Goal: Information Seeking & Learning: Learn about a topic

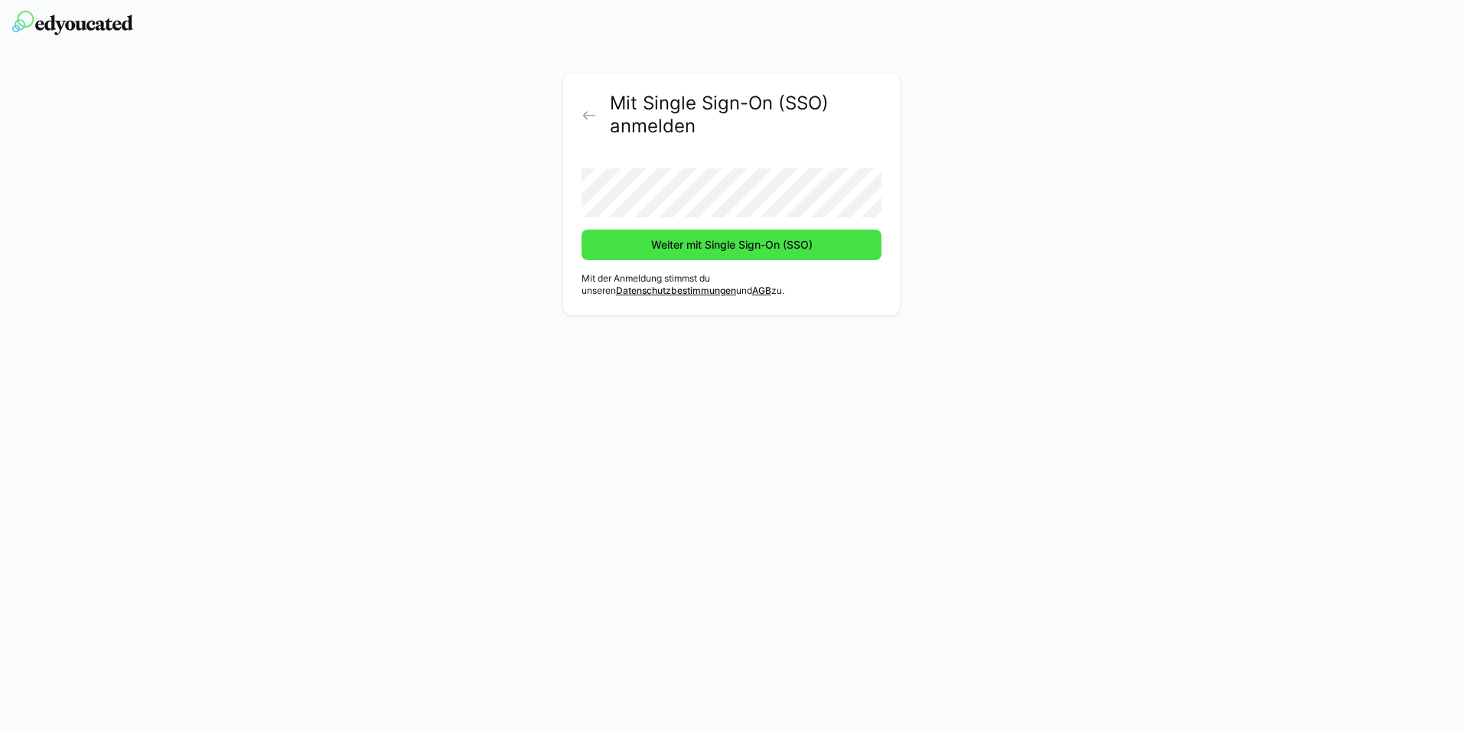
click at [754, 234] on span "Weiter mit Single Sign-On (SSO)" at bounding box center [731, 245] width 300 height 31
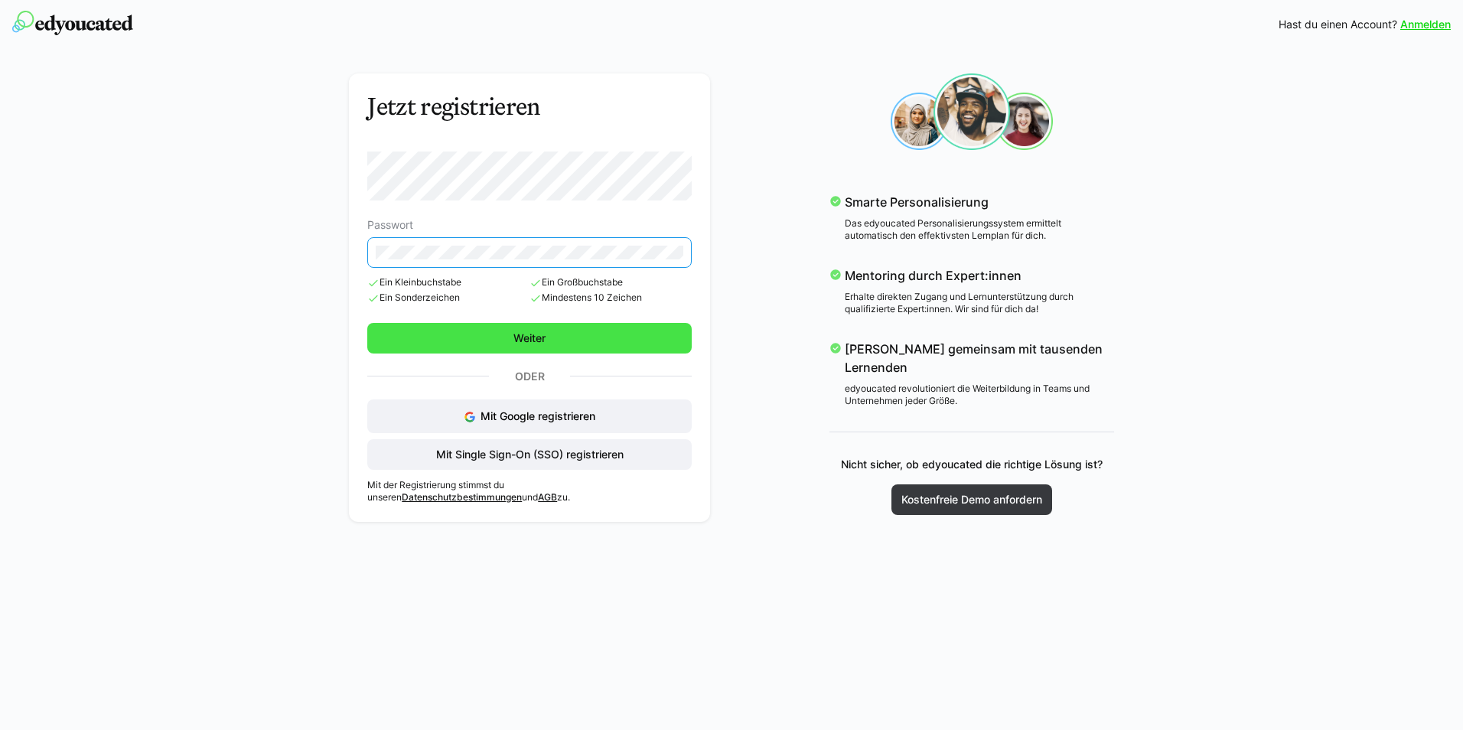
click at [594, 330] on span "Weiter" at bounding box center [529, 338] width 324 height 31
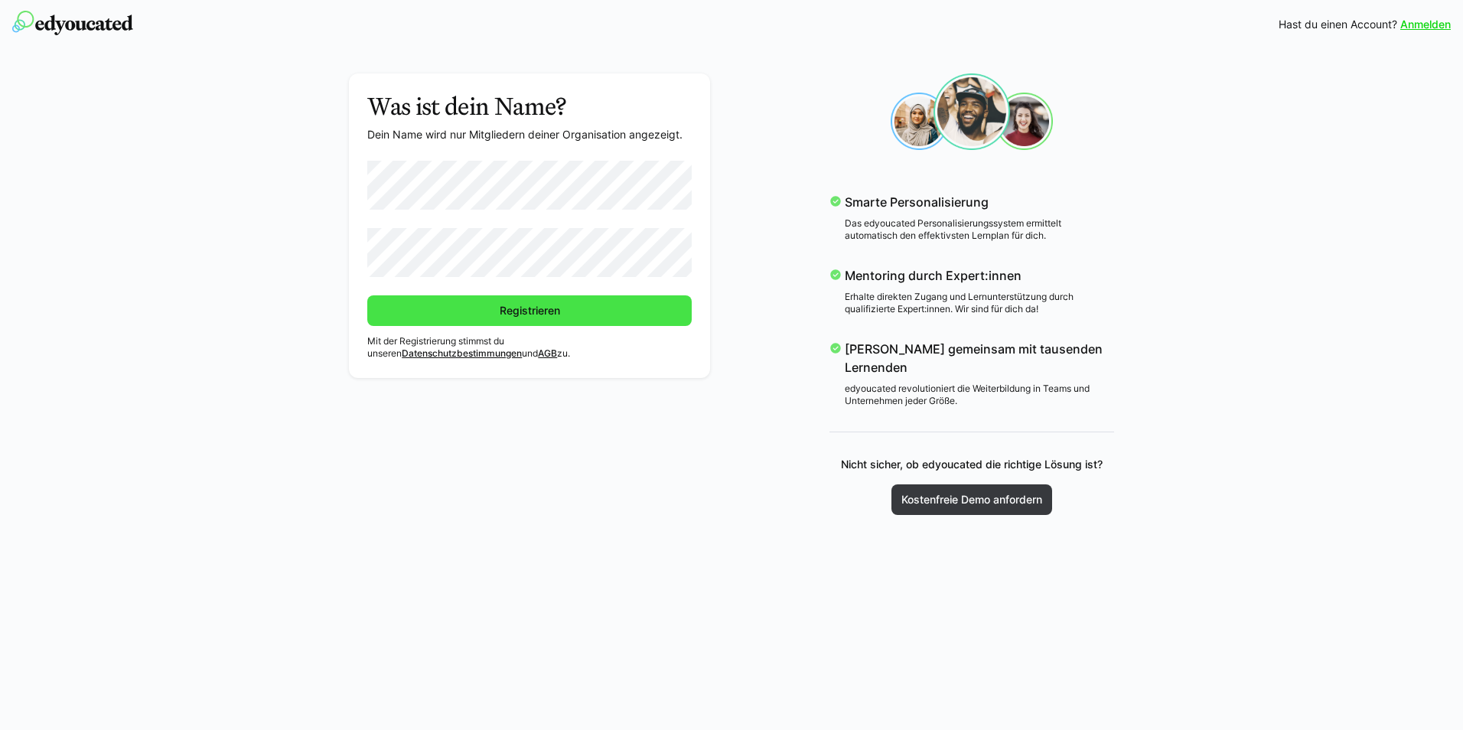
click at [432, 319] on span "Registrieren" at bounding box center [529, 310] width 324 height 31
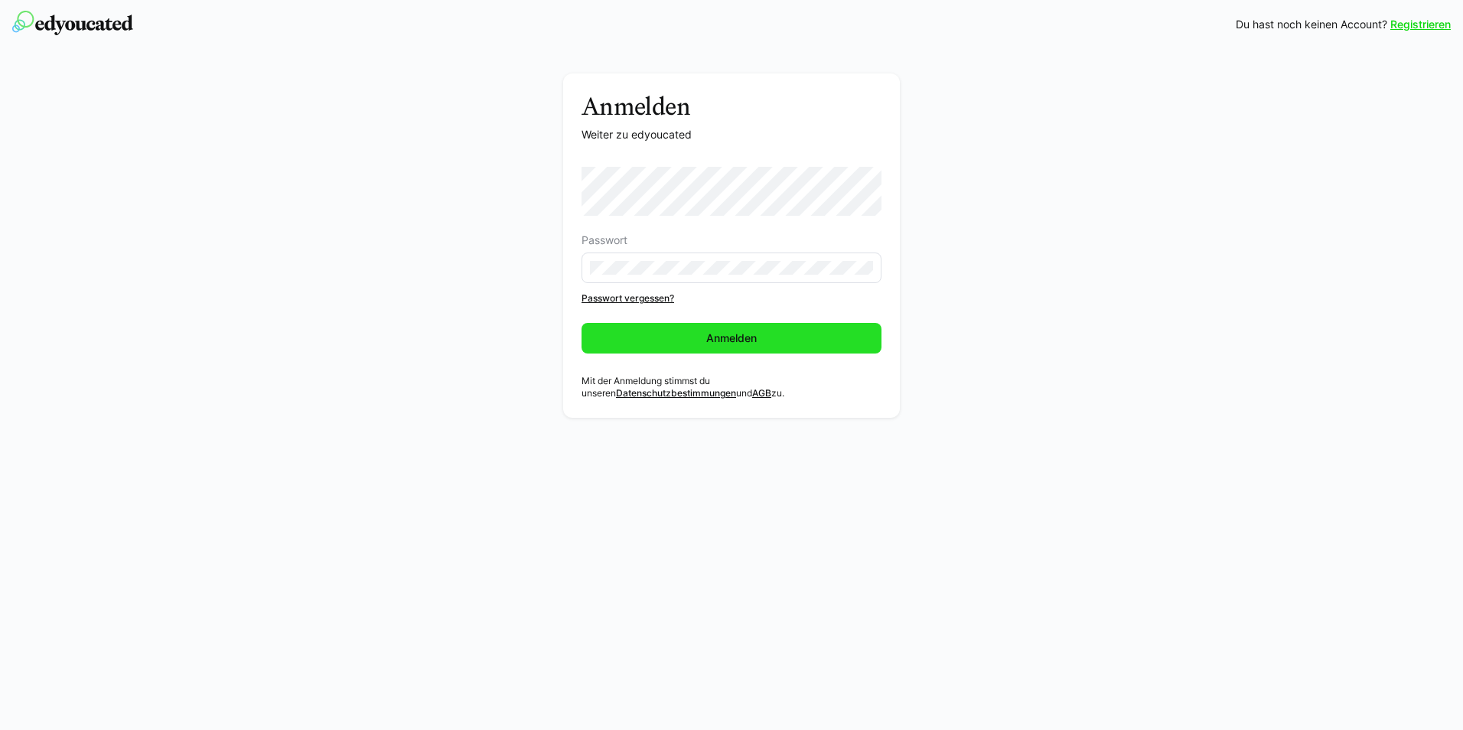
click at [698, 340] on span "Anmelden" at bounding box center [731, 338] width 300 height 31
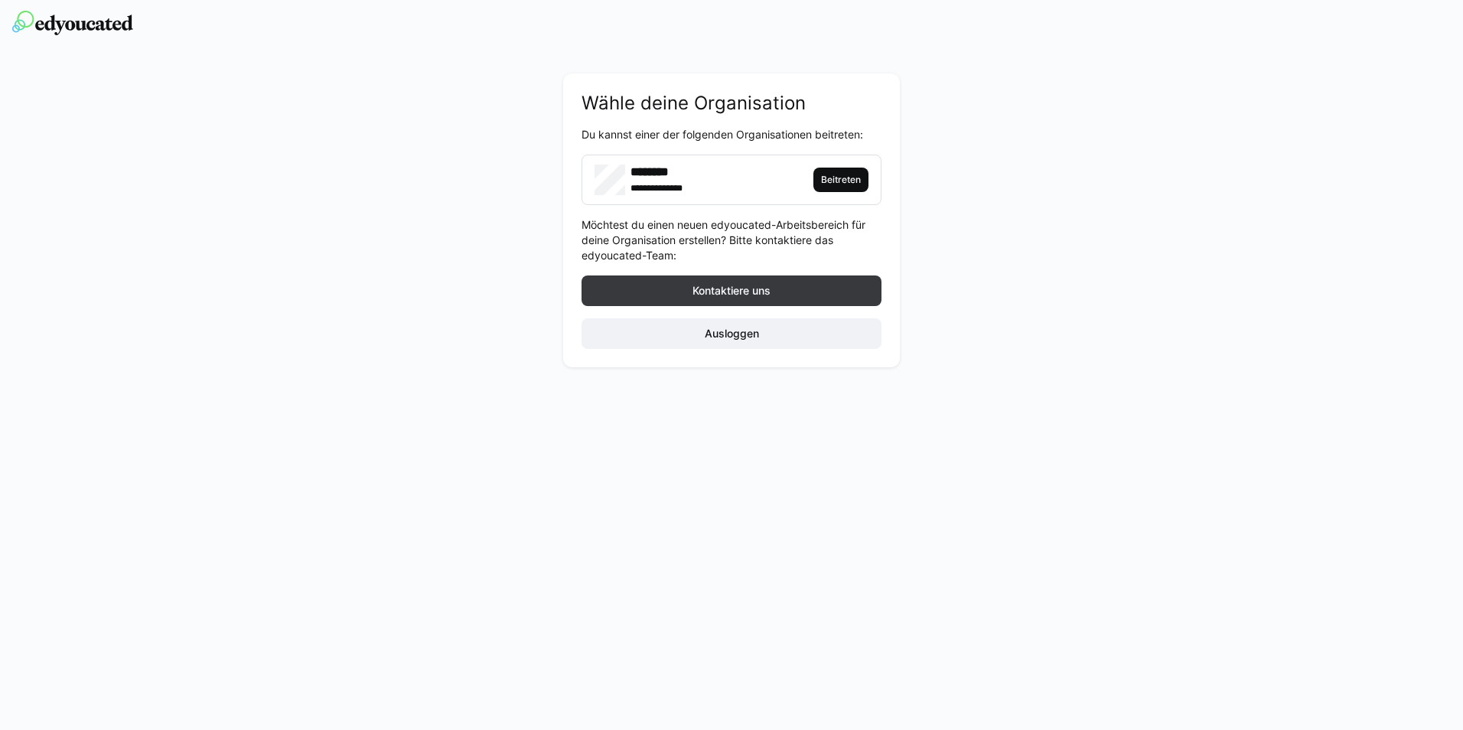
click at [834, 181] on span "Beitreten" at bounding box center [840, 180] width 43 height 12
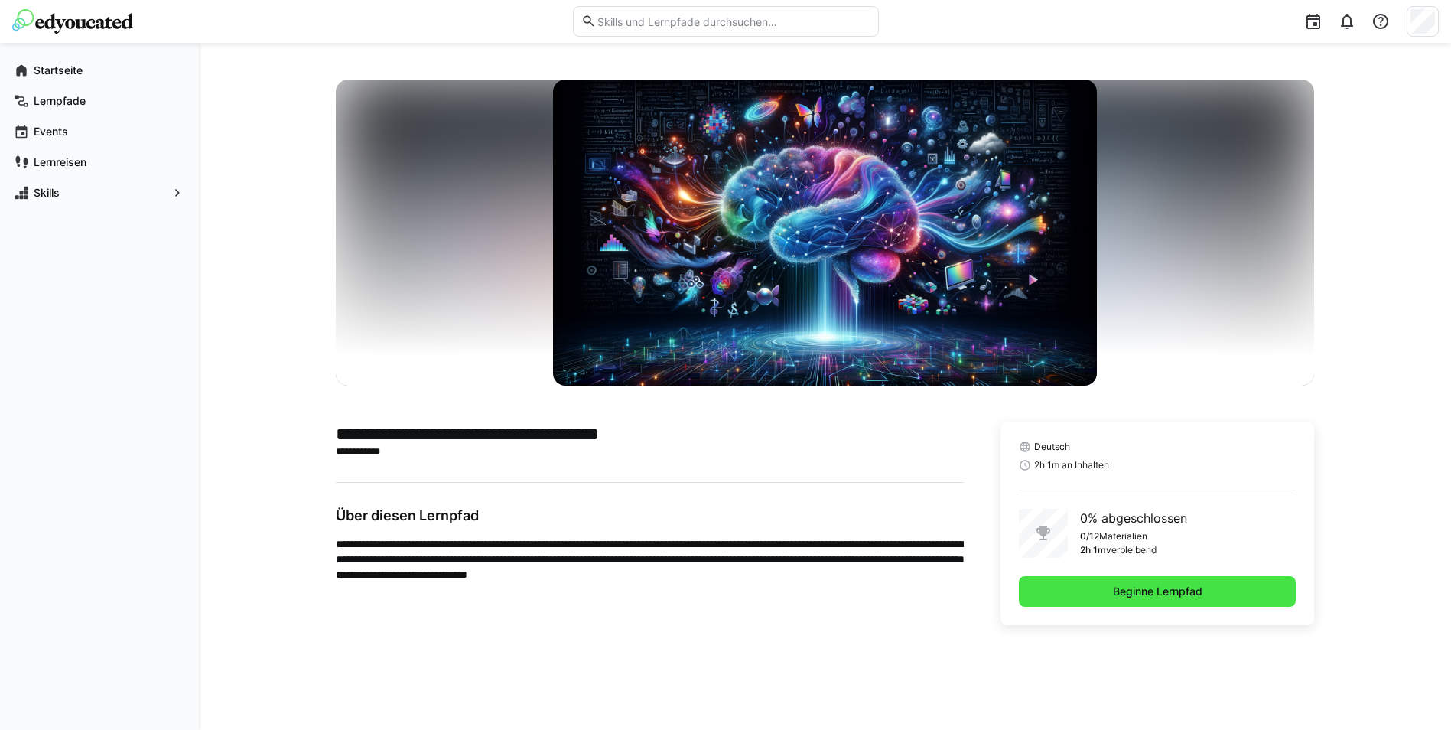
click at [1092, 598] on span "Beginne Lernpfad" at bounding box center [1158, 591] width 278 height 31
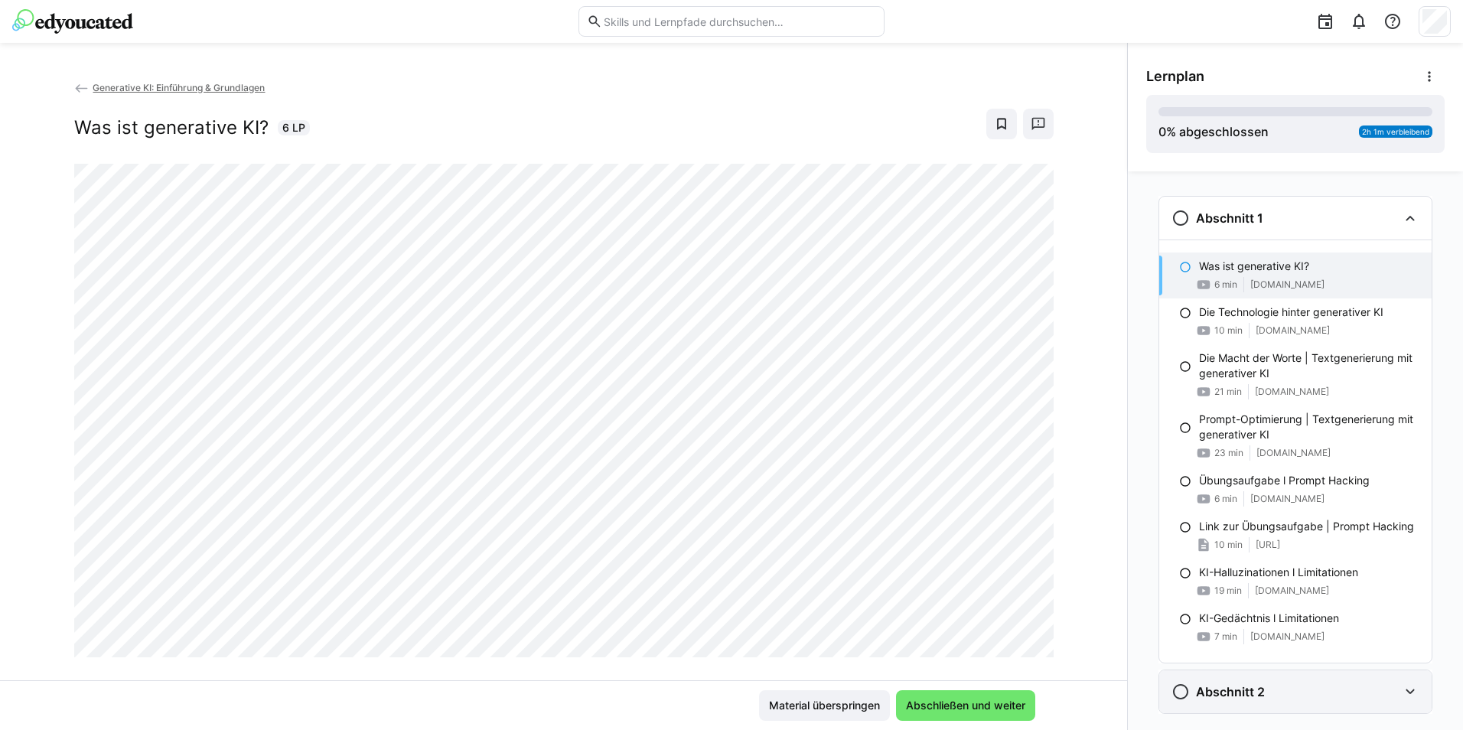
click at [1274, 698] on div "Abschnitt 2" at bounding box center [1284, 691] width 226 height 18
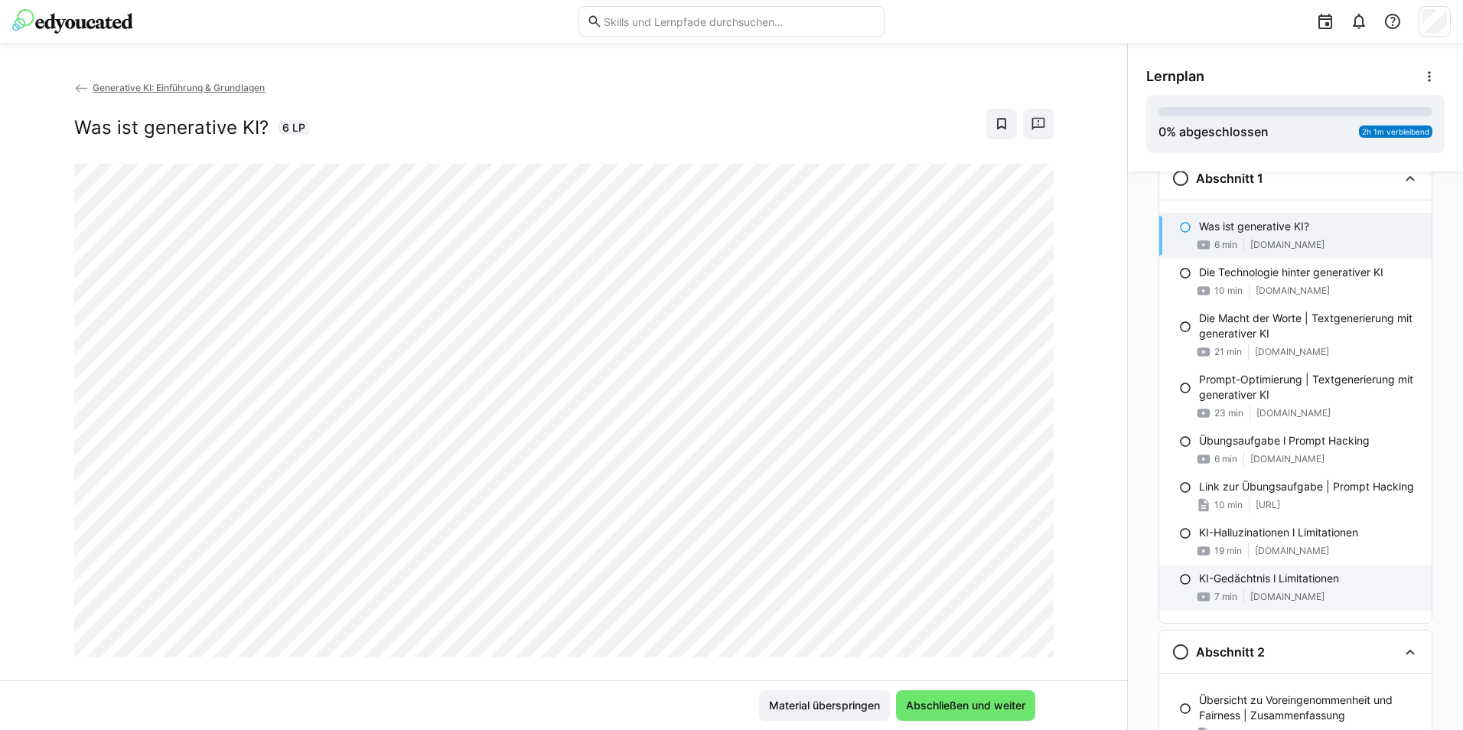
scroll to position [77, 0]
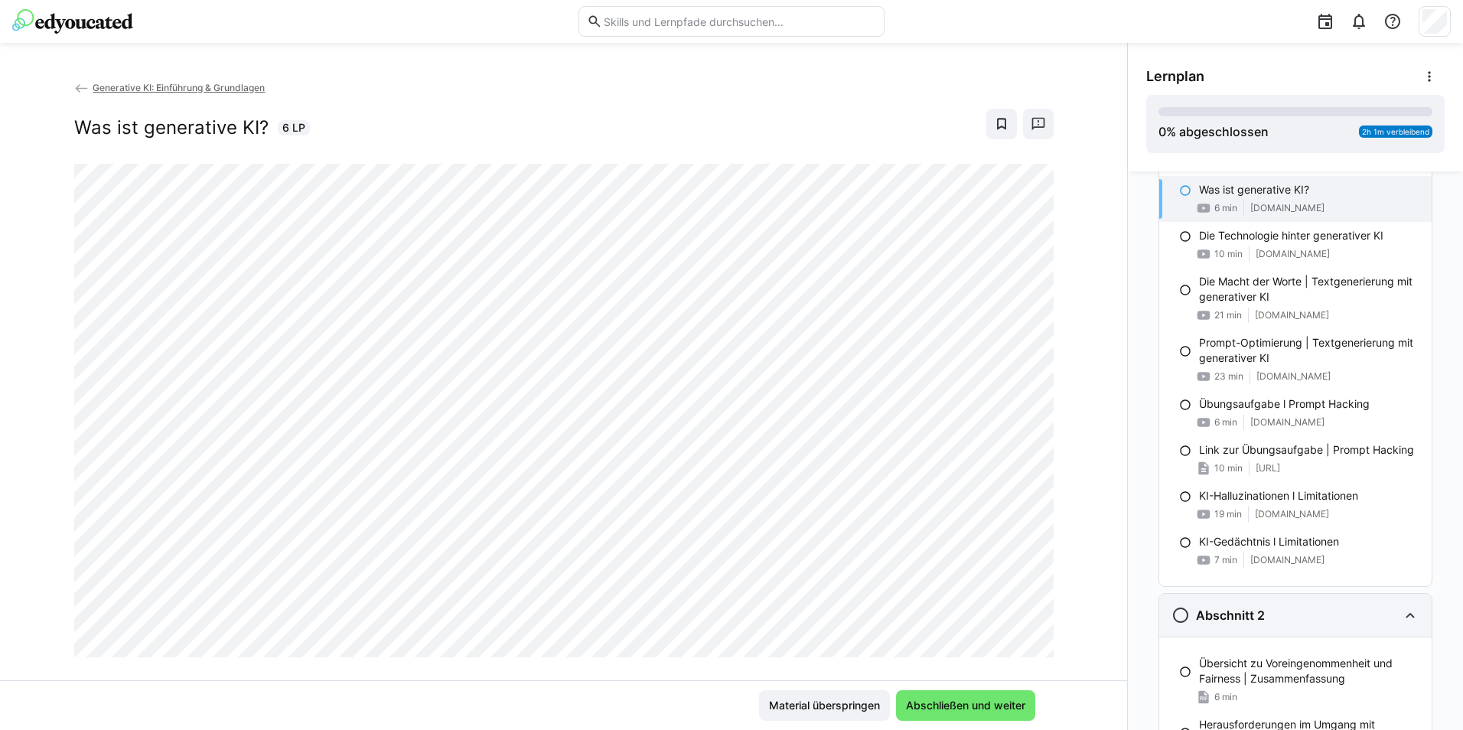
click at [1378, 611] on div "Abschnitt 2" at bounding box center [1284, 615] width 226 height 18
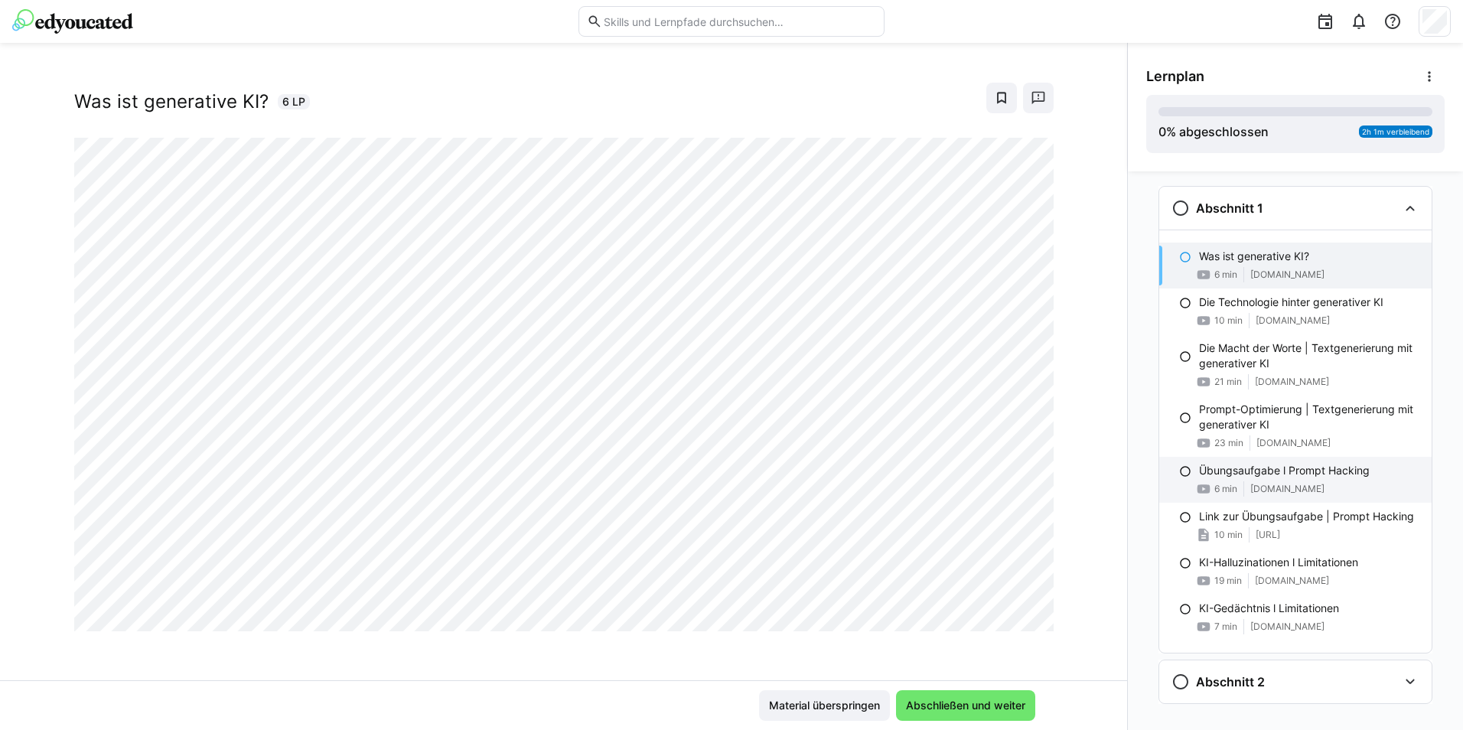
scroll to position [0, 0]
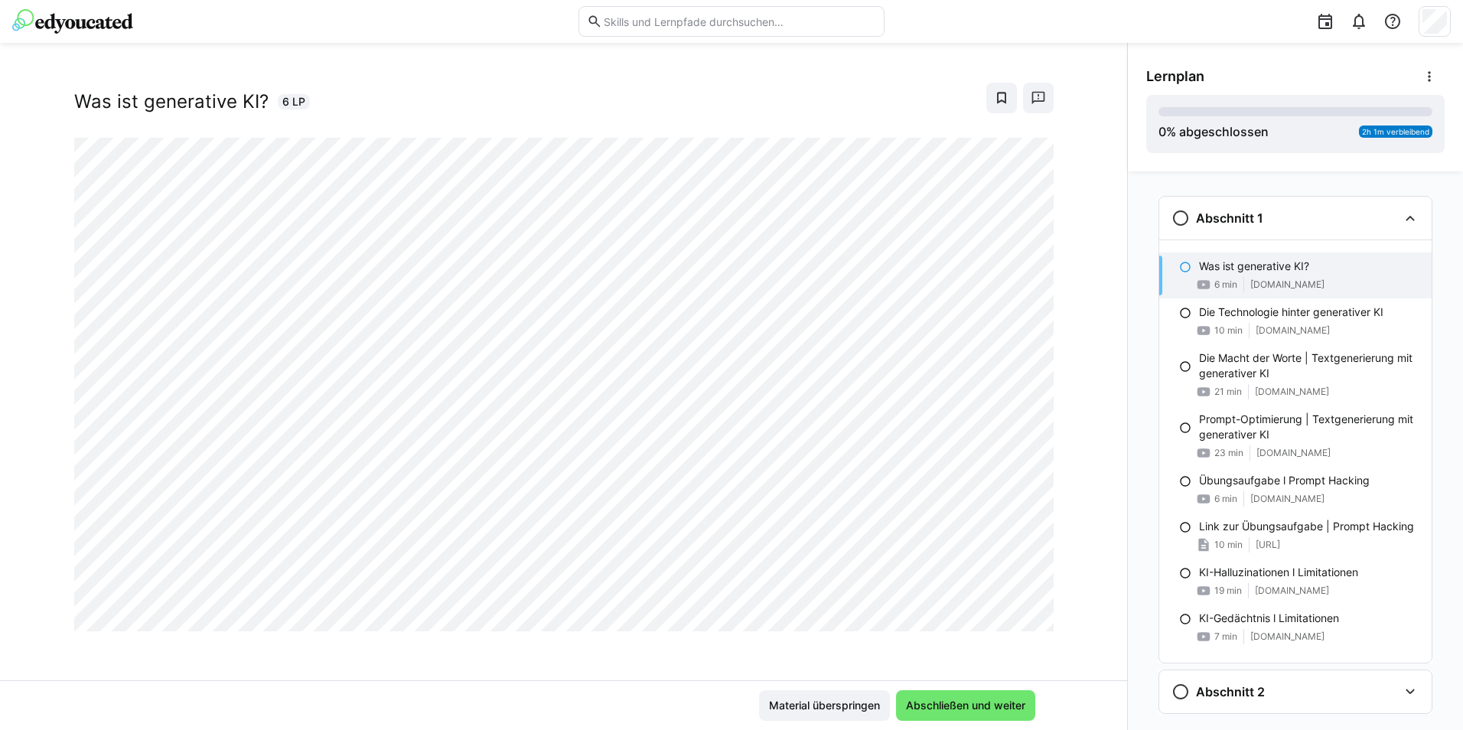
click at [1031, 619] on div at bounding box center [1035, 614] width 37 height 32
click at [379, 699] on div "Material überspringen Abschließen und weiter" at bounding box center [564, 705] width 943 height 31
click at [924, 718] on span "Abschließen und weiter" at bounding box center [965, 705] width 139 height 31
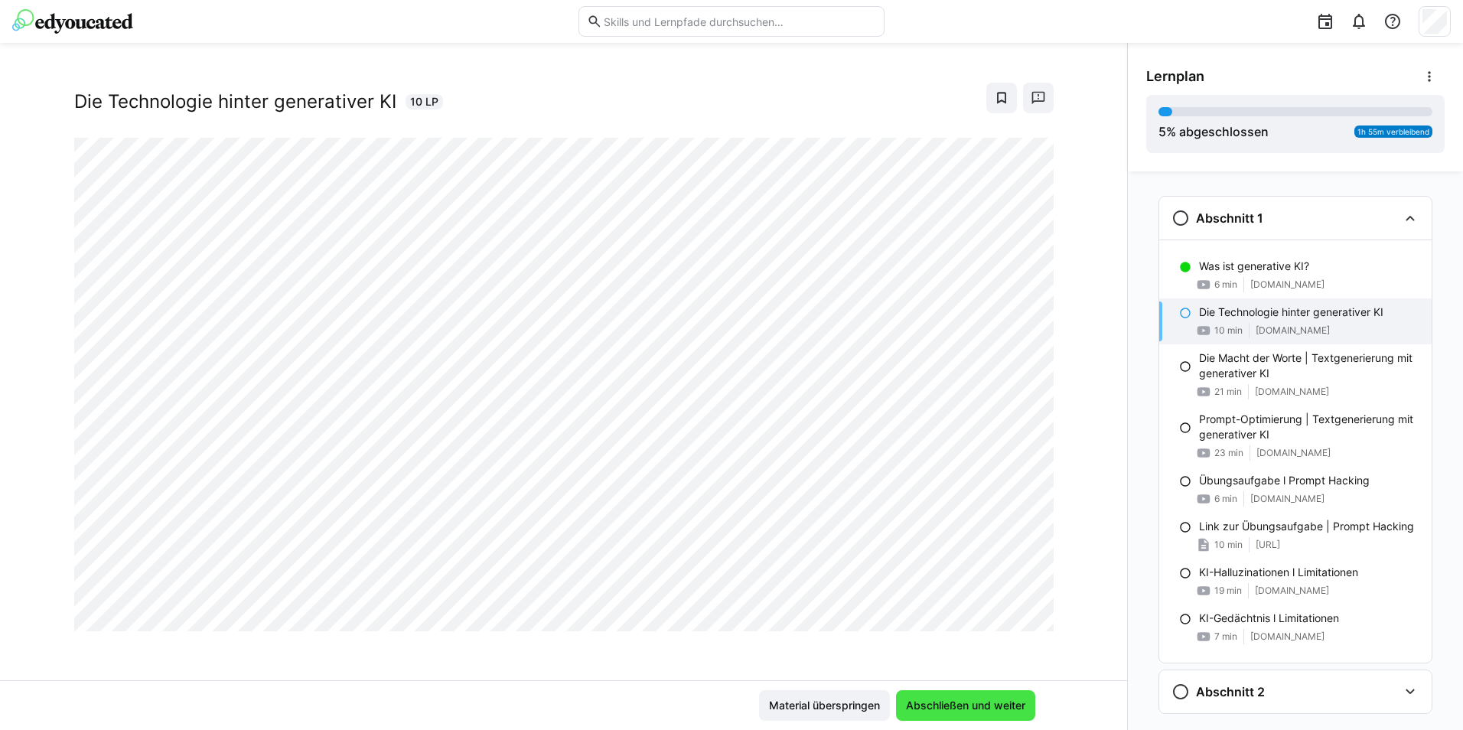
click at [986, 699] on span "Abschließen und weiter" at bounding box center [966, 705] width 124 height 15
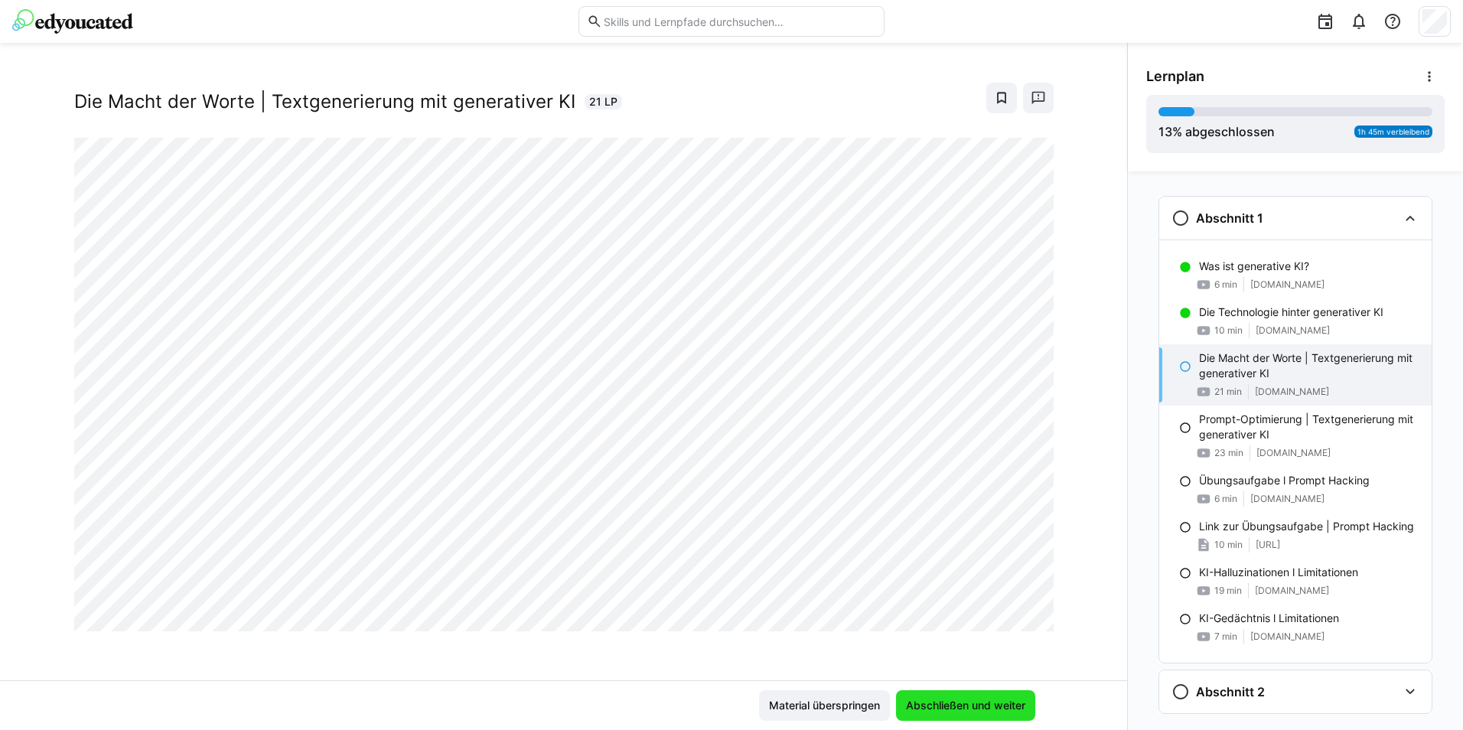
click at [999, 702] on span "Abschließen und weiter" at bounding box center [966, 705] width 124 height 15
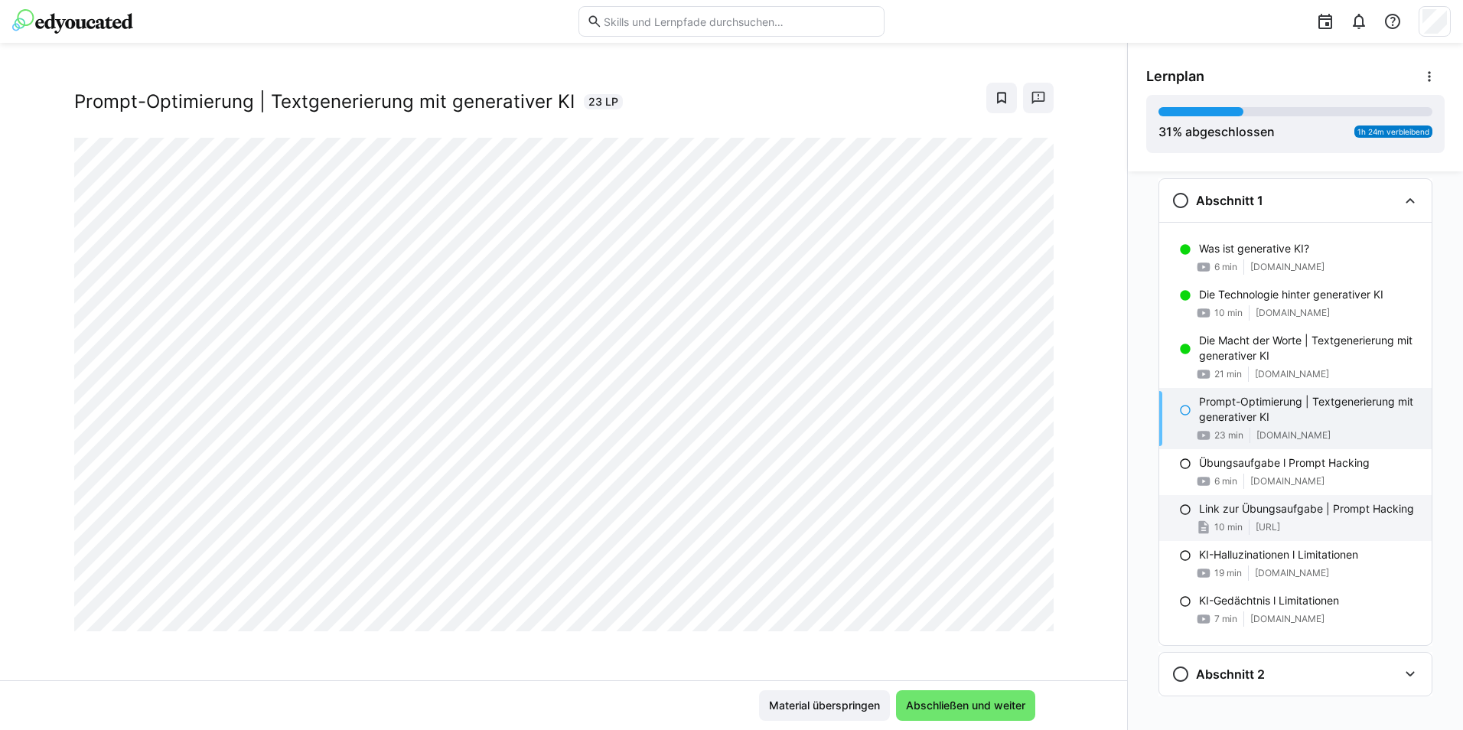
scroll to position [31, 0]
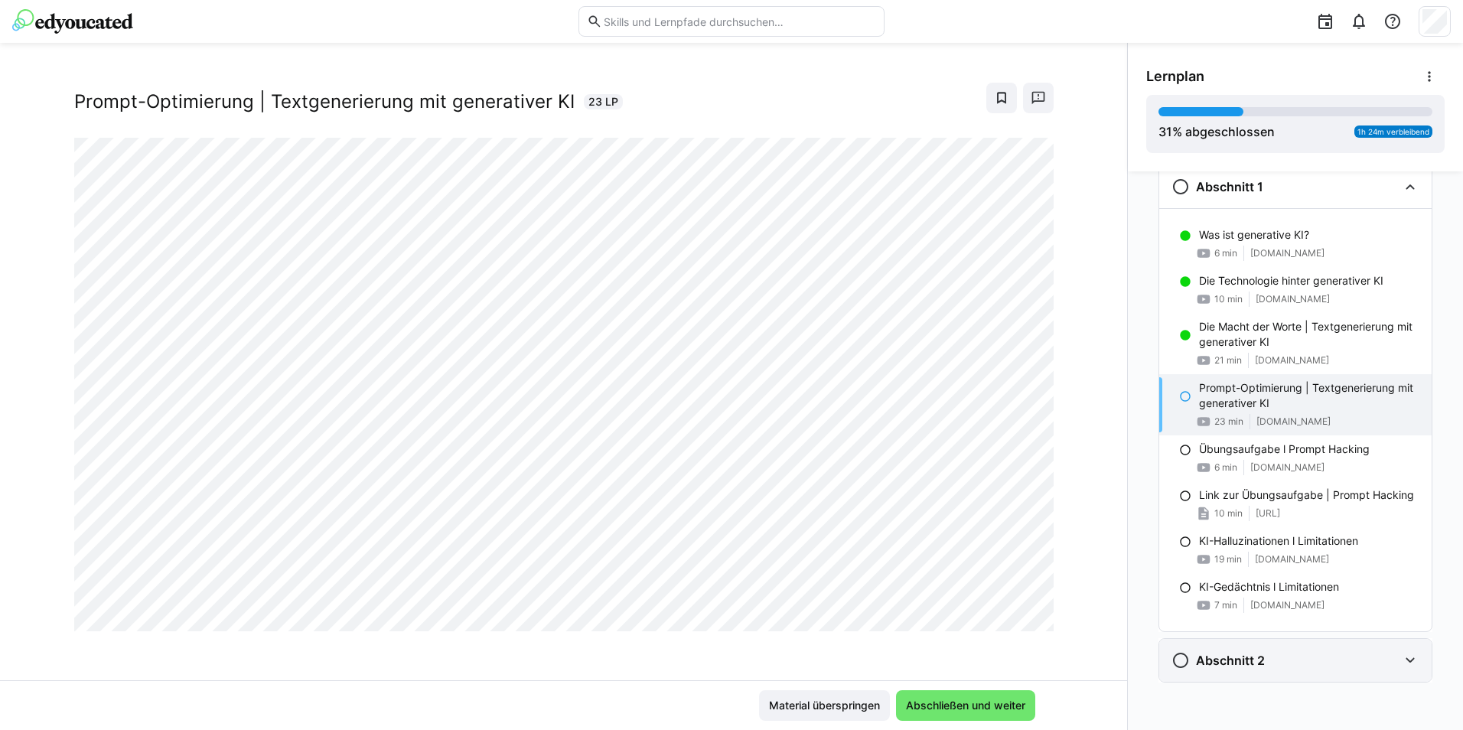
click at [1387, 645] on div "Abschnitt 2" at bounding box center [1295, 660] width 272 height 43
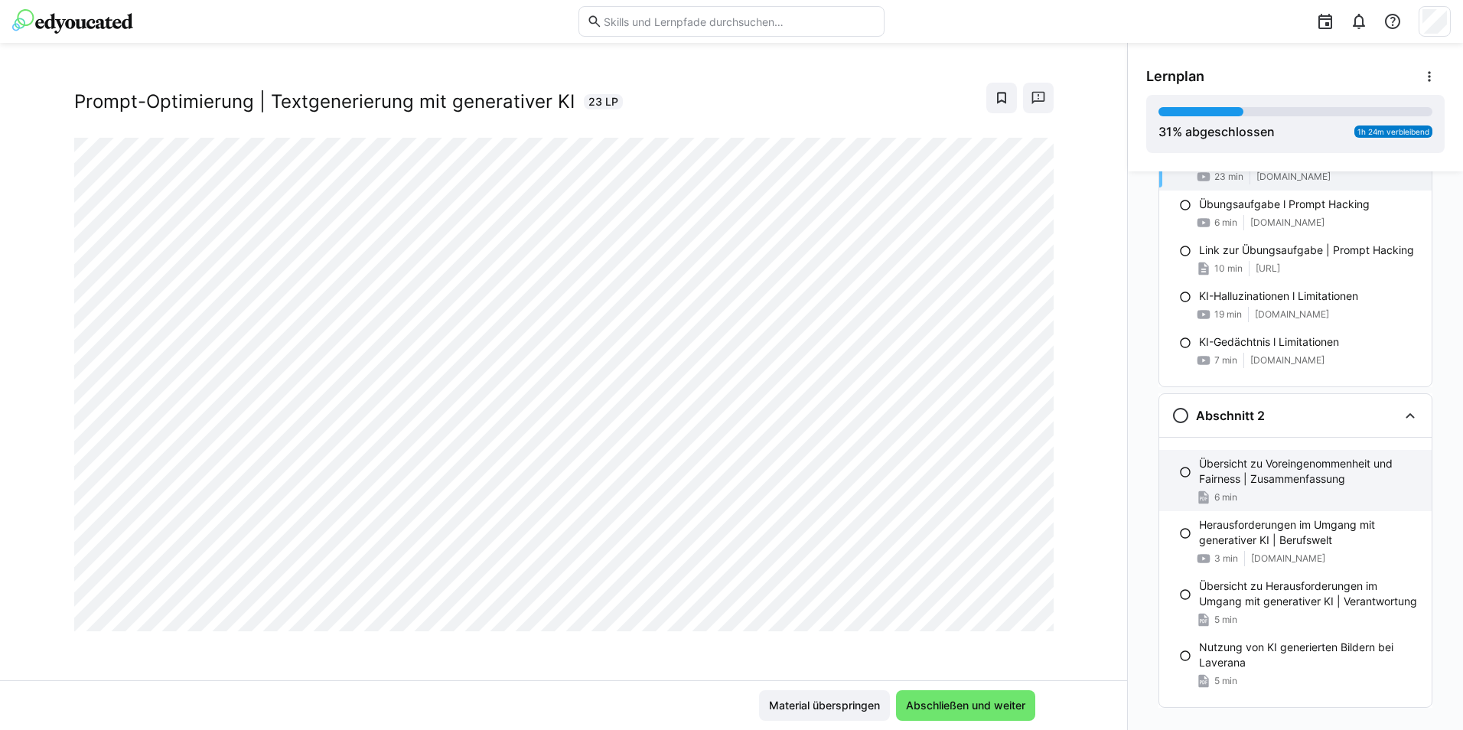
scroll to position [301, 0]
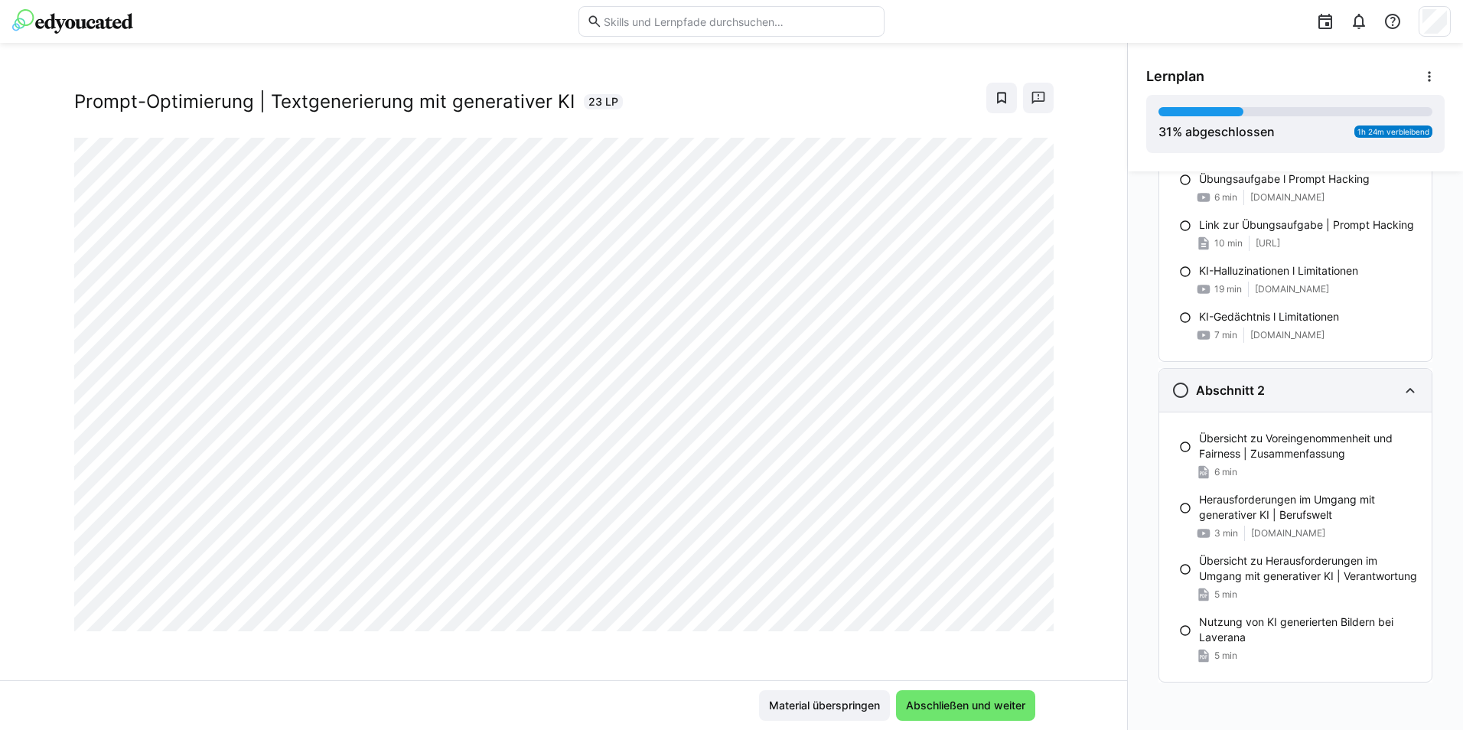
click at [1317, 397] on div "Abschnitt 2" at bounding box center [1284, 390] width 226 height 18
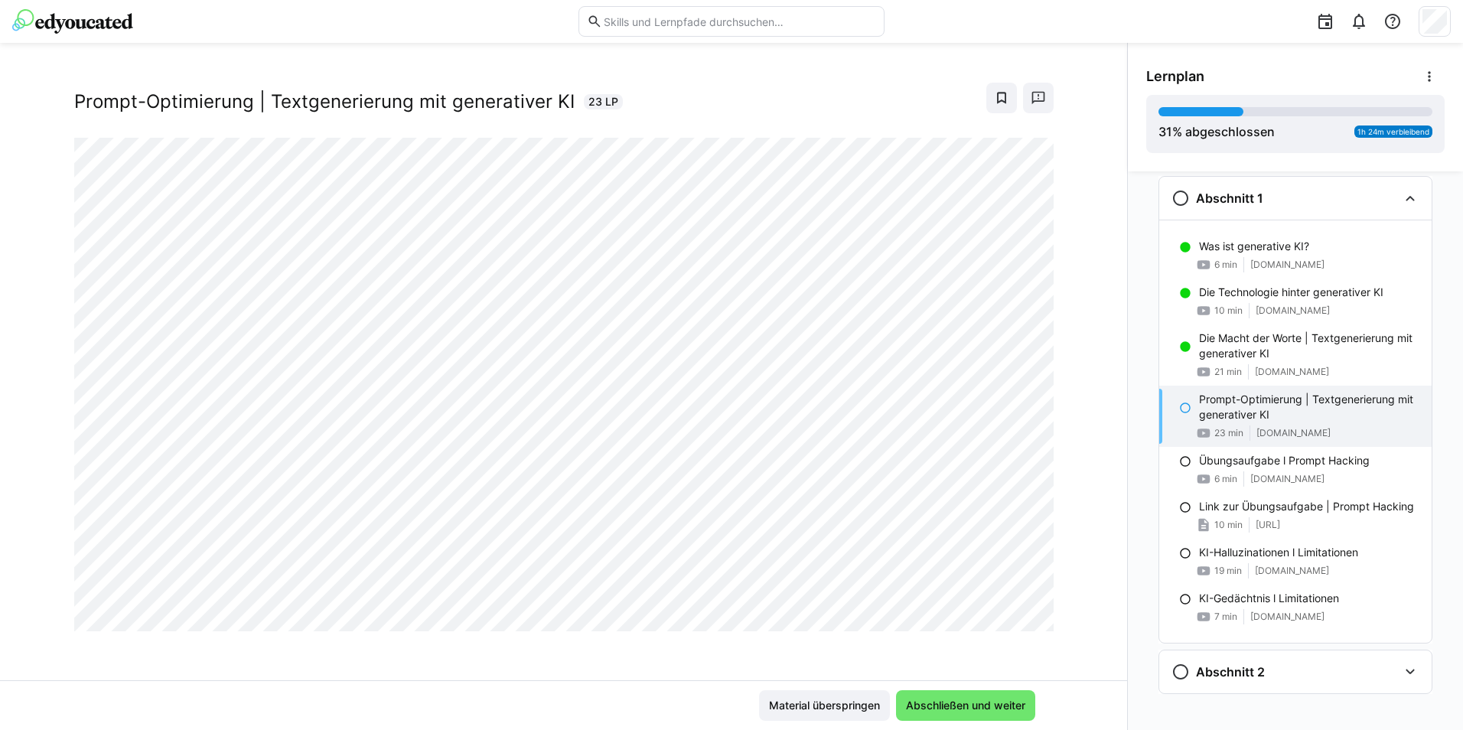
scroll to position [0, 0]
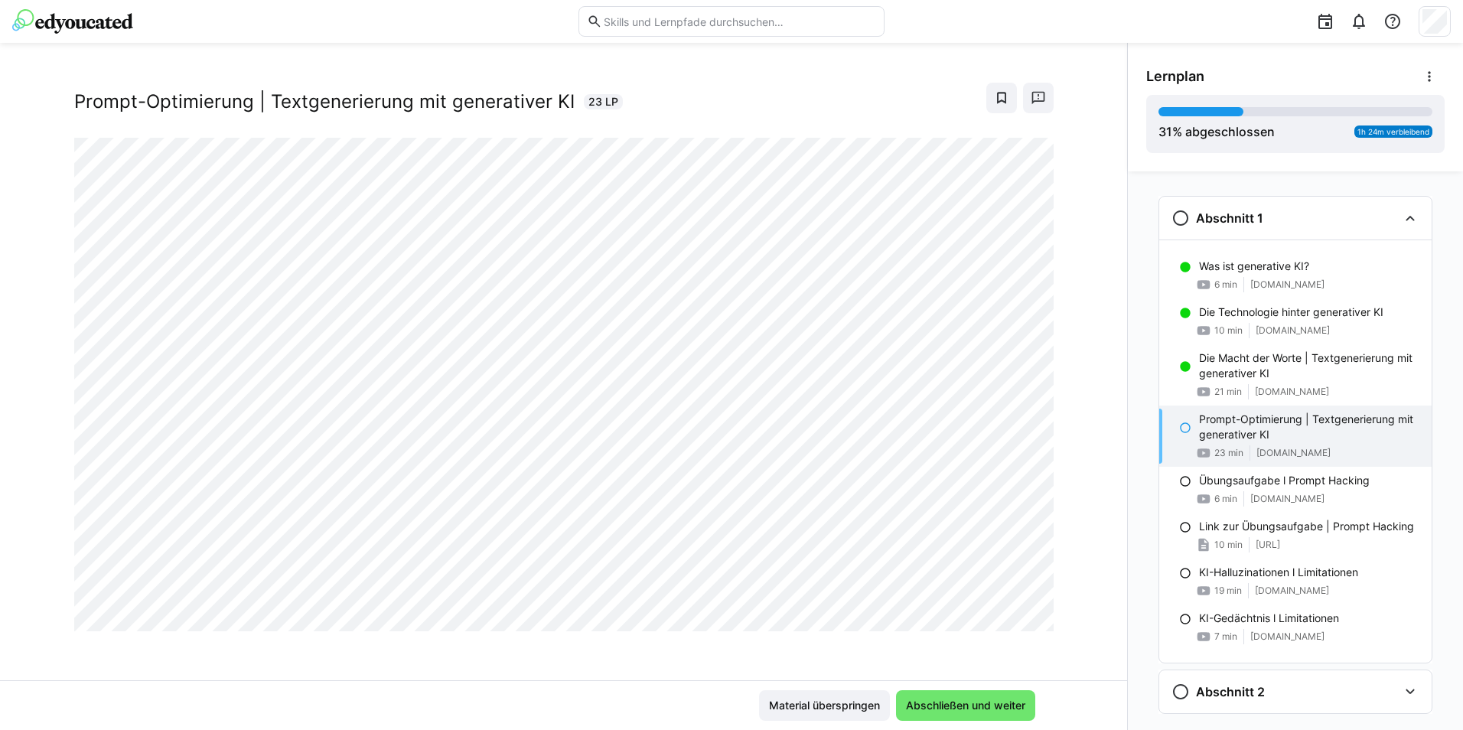
click at [607, 665] on div "Generative KI: Einführung & Grundlagen Prompt-Optimierung | Textgenerierung mit…" at bounding box center [563, 380] width 1127 height 601
click at [1009, 710] on span "Abschließen und weiter" at bounding box center [966, 705] width 124 height 15
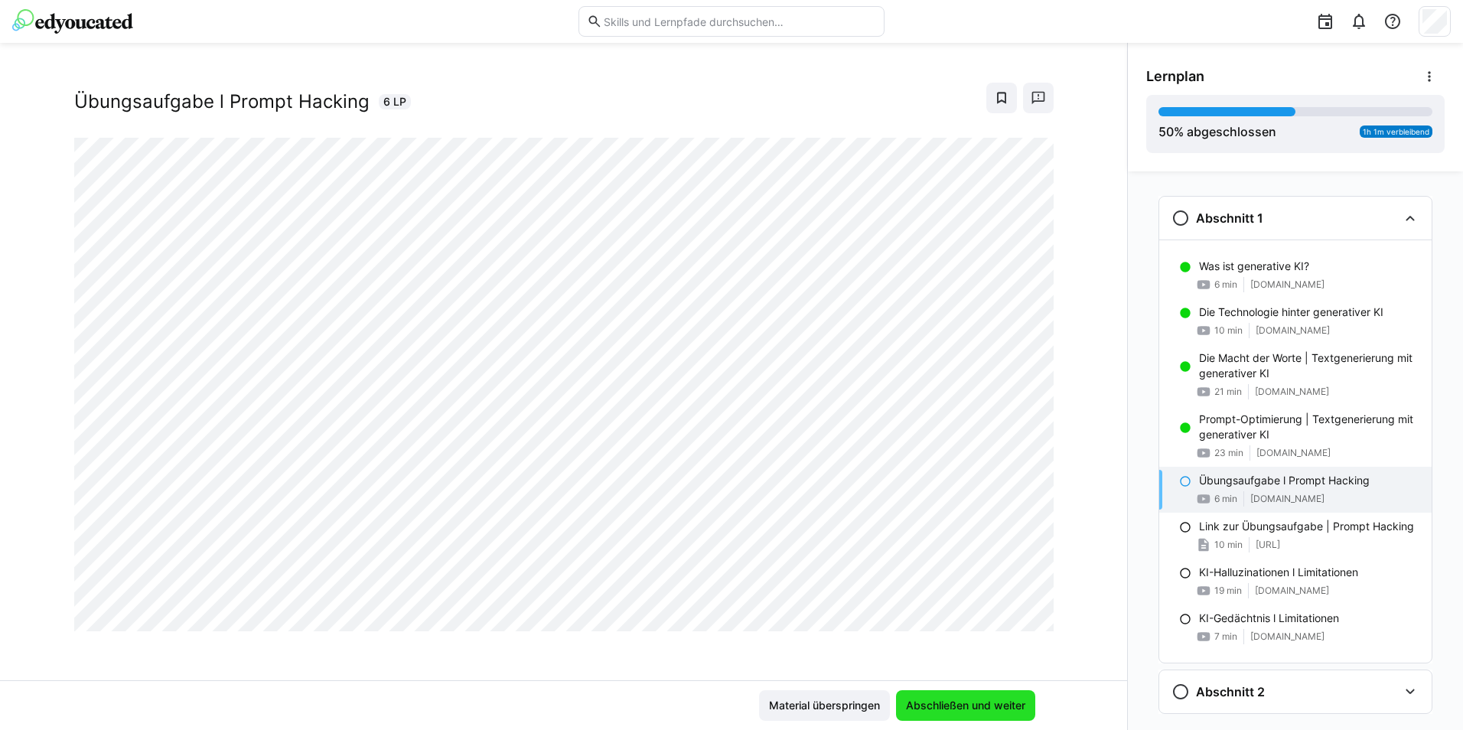
click at [923, 699] on span "Abschließen und weiter" at bounding box center [966, 705] width 124 height 15
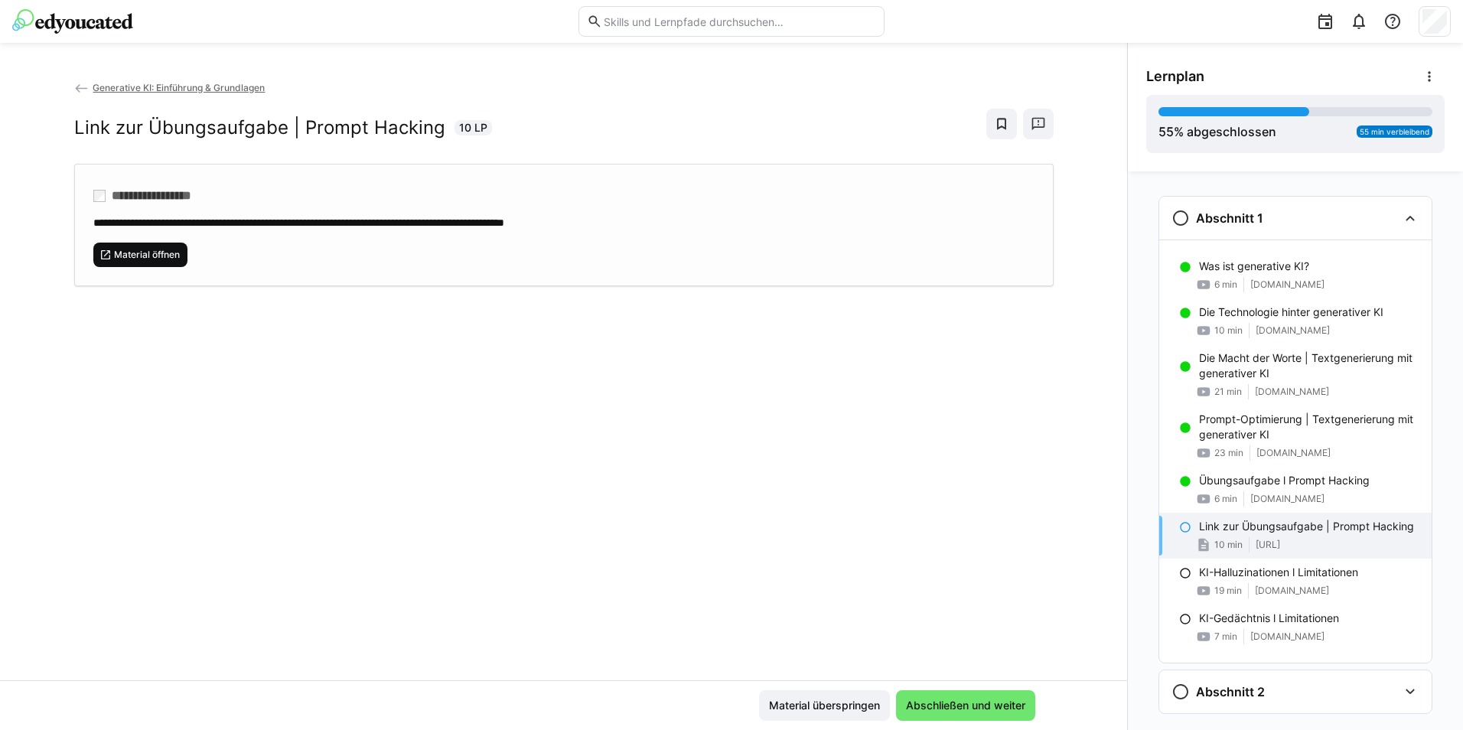
click at [127, 249] on span "Material öffnen" at bounding box center [146, 255] width 69 height 12
click at [978, 709] on span "Abschließen und weiter" at bounding box center [966, 705] width 124 height 15
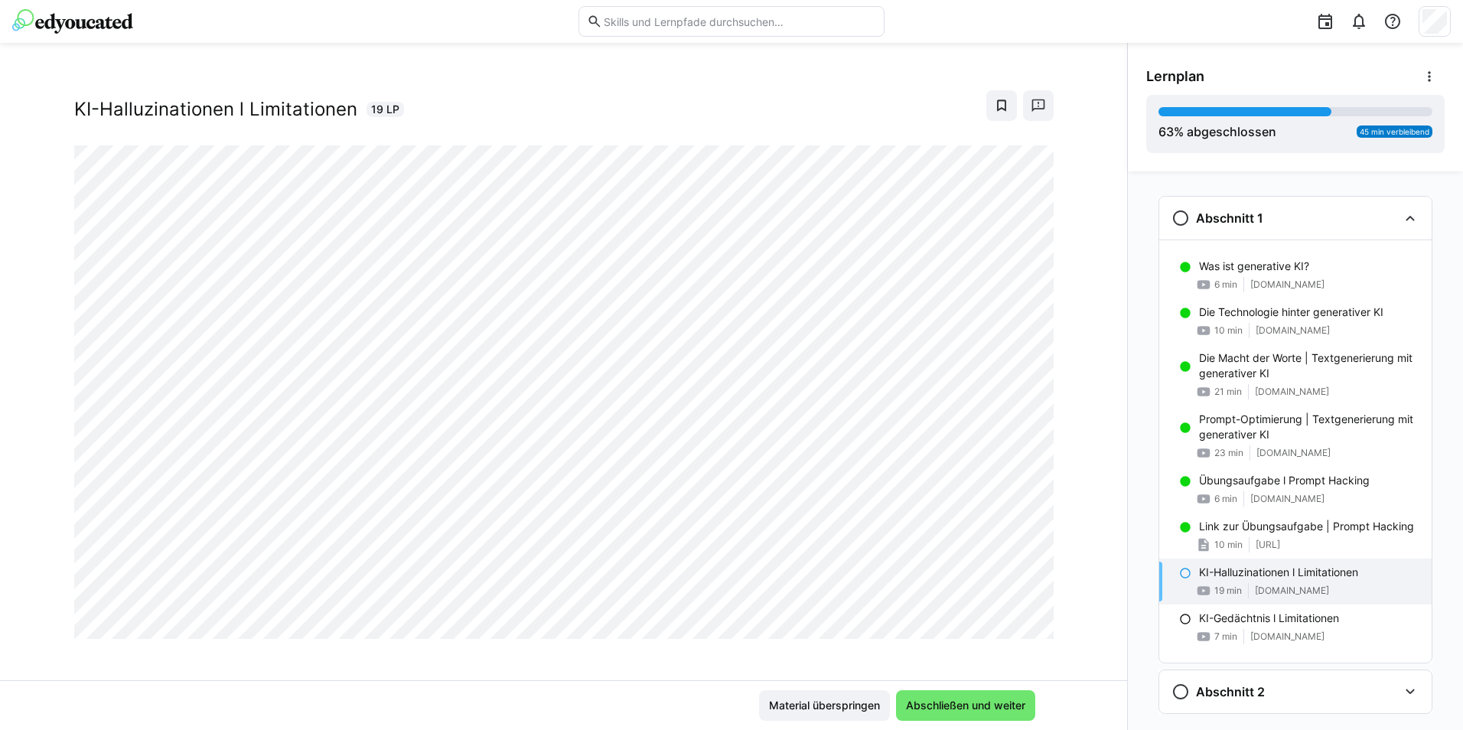
scroll to position [26, 0]
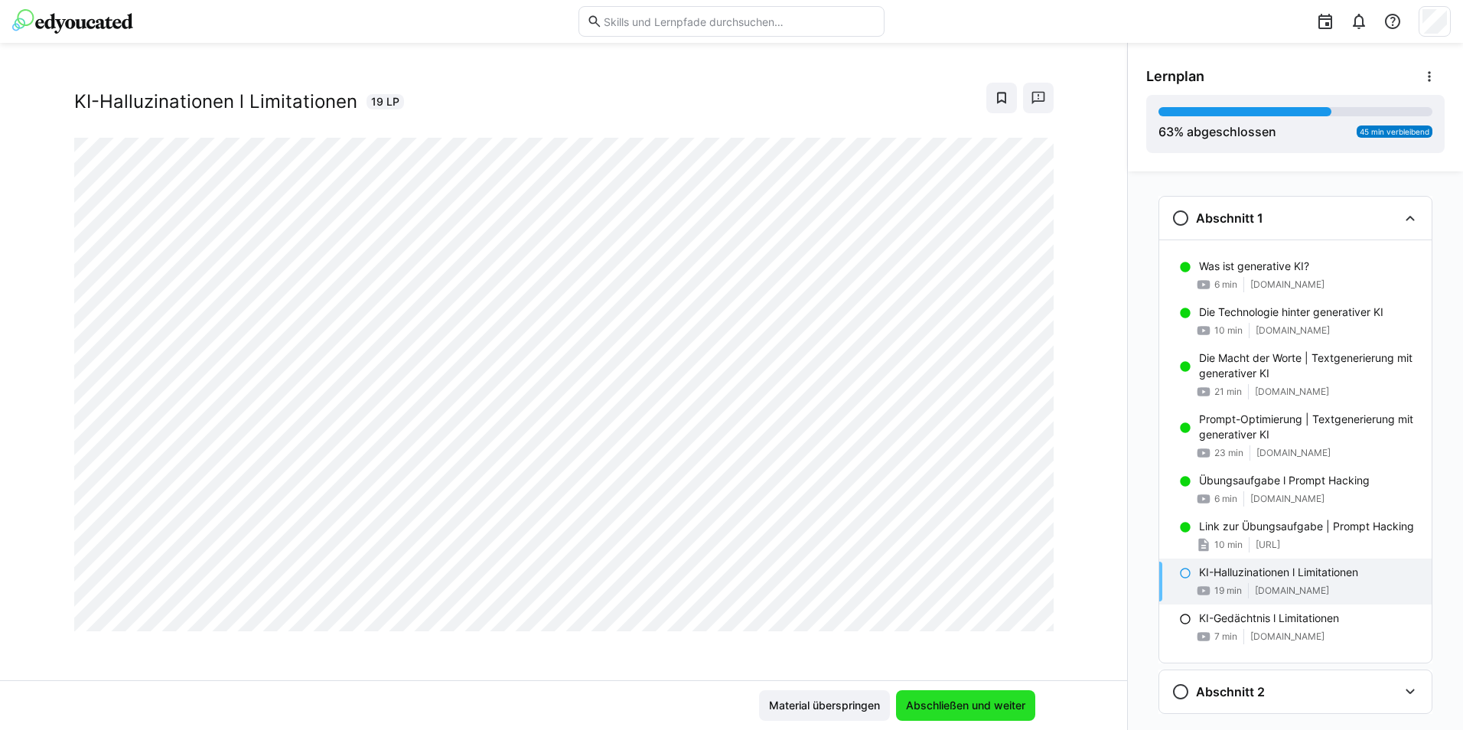
drag, startPoint x: 998, startPoint y: 703, endPoint x: 988, endPoint y: 703, distance: 9.9
click at [988, 703] on span "Abschließen und weiter" at bounding box center [966, 705] width 124 height 15
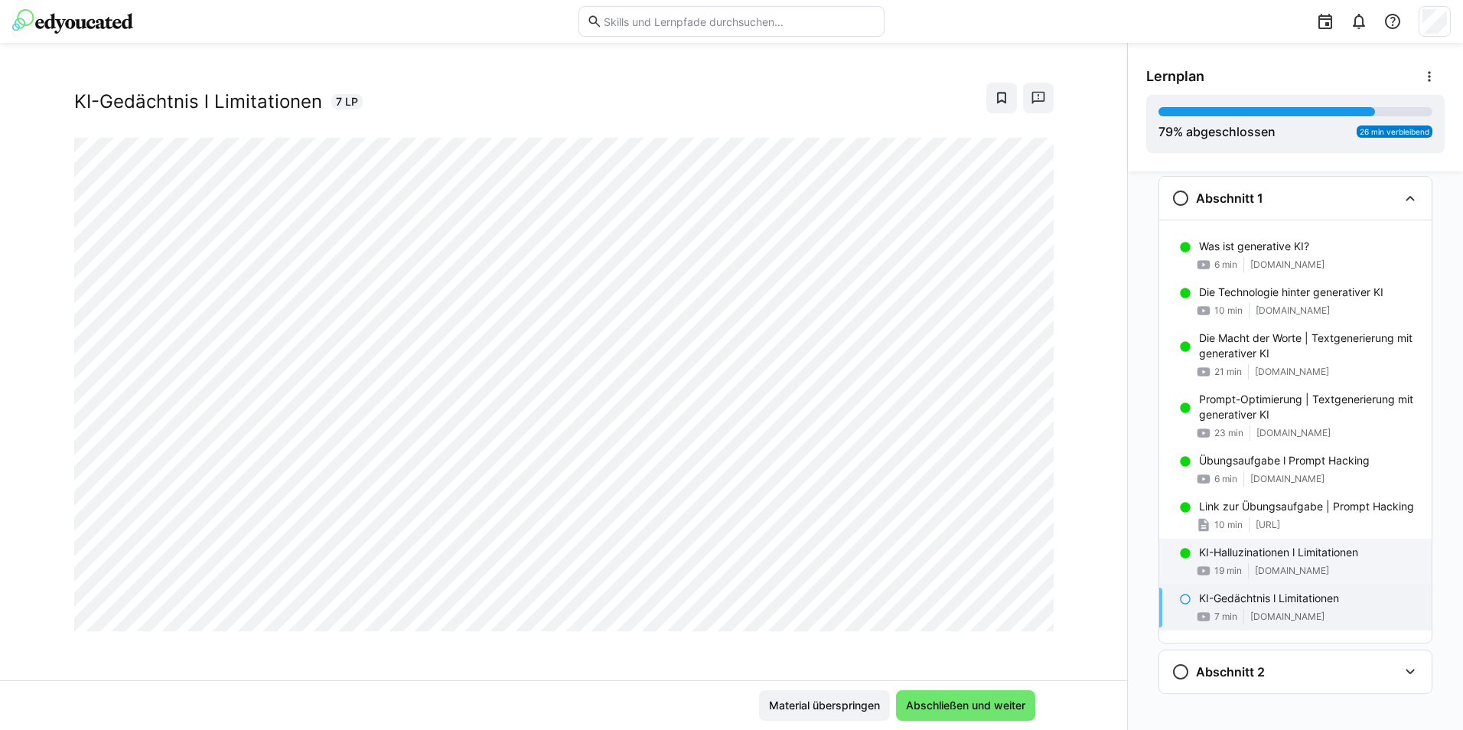
scroll to position [31, 0]
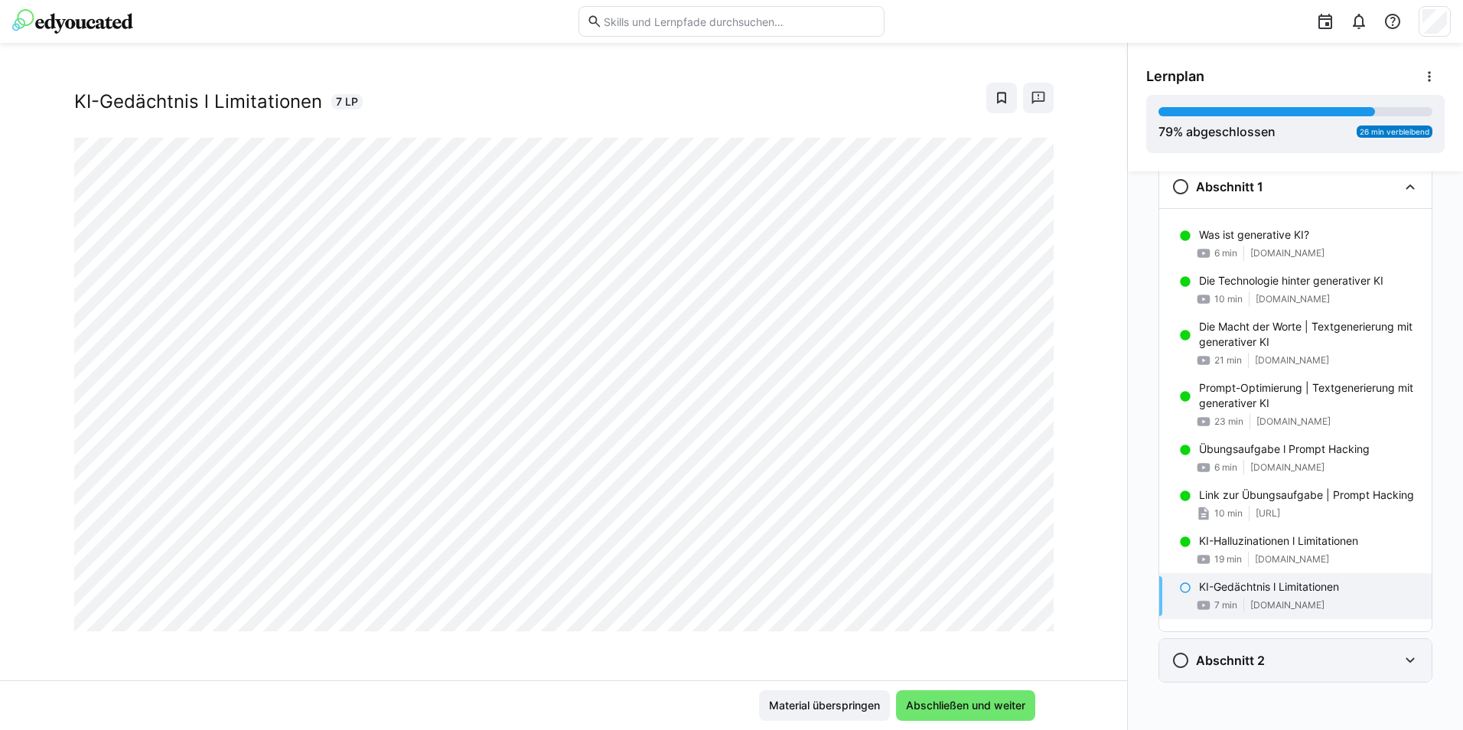
click at [1201, 667] on h3 "Abschnitt 2" at bounding box center [1230, 660] width 69 height 15
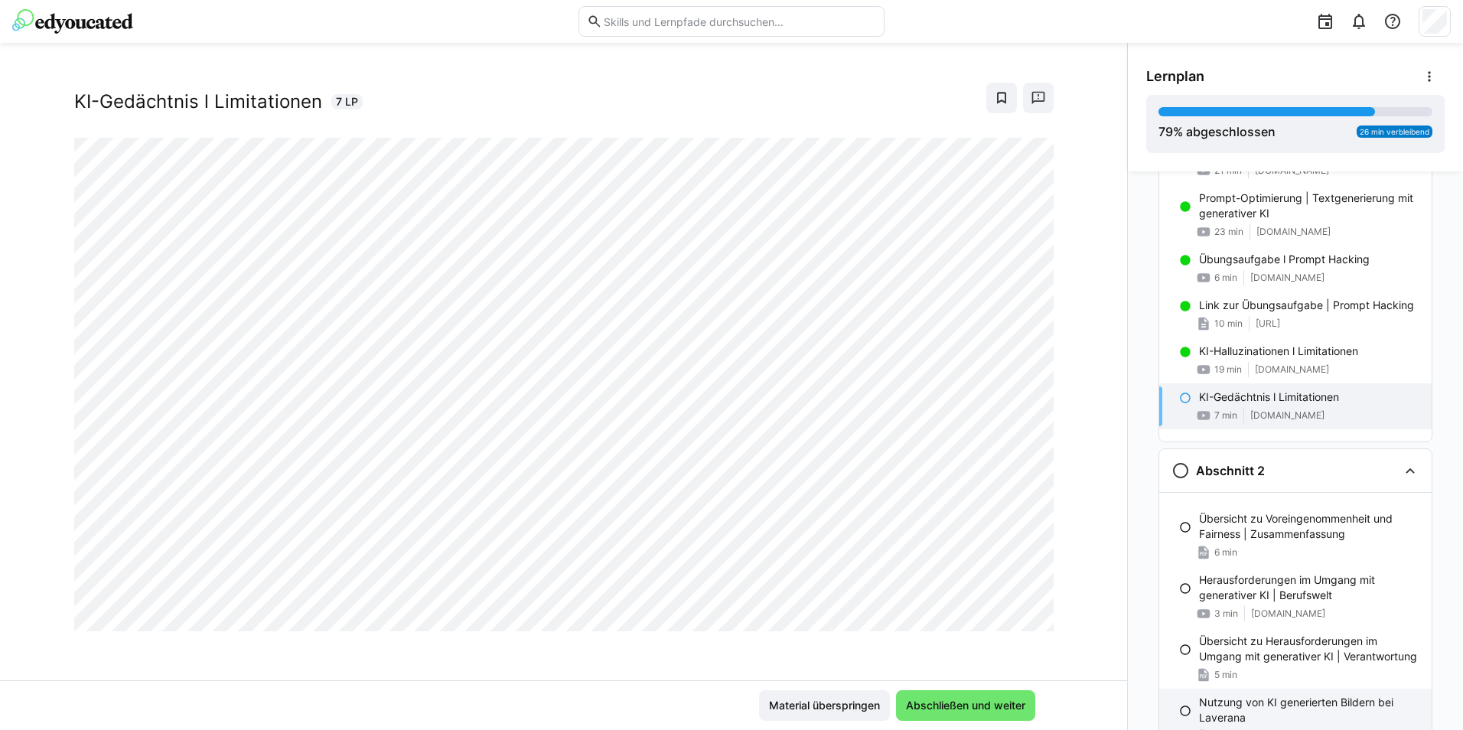
scroll to position [301, 0]
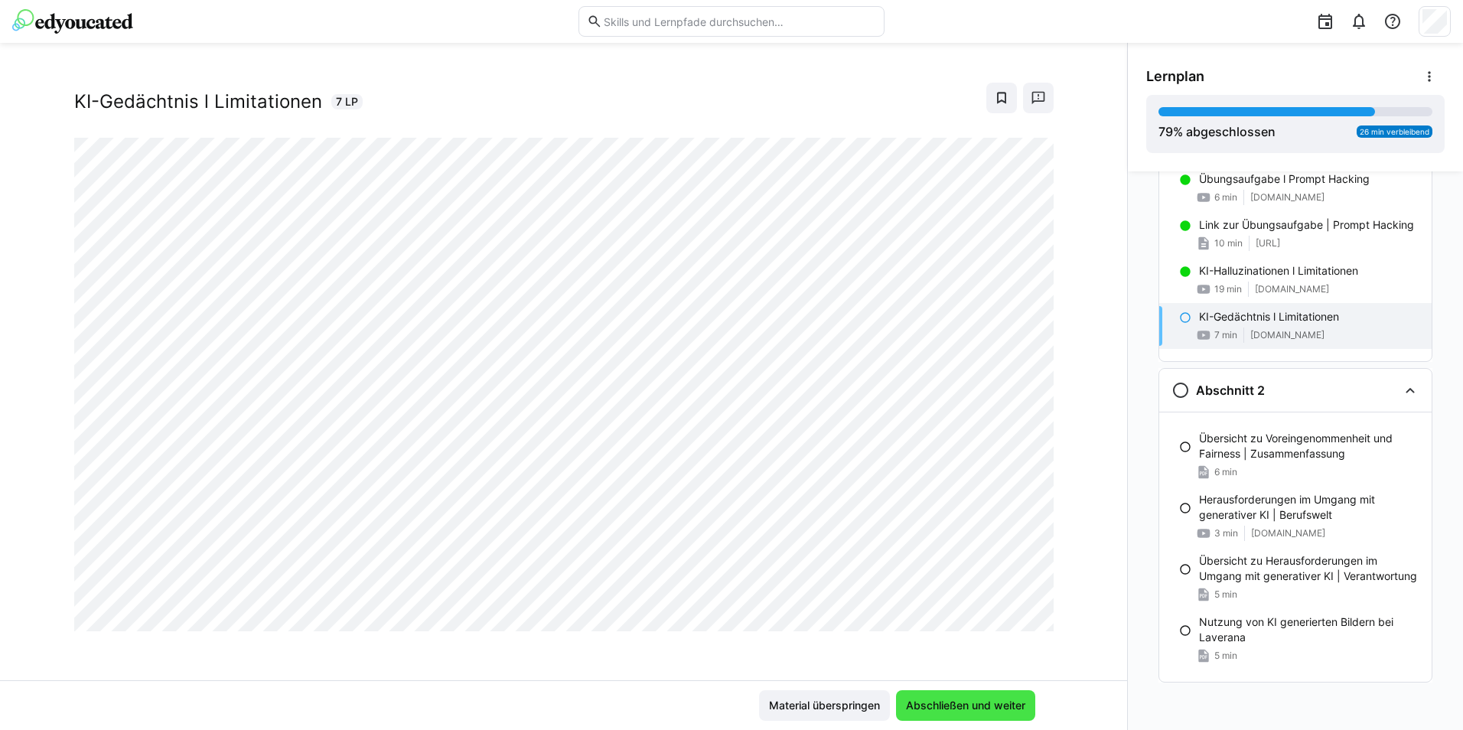
click at [997, 715] on span "Abschließen und weiter" at bounding box center [965, 705] width 139 height 31
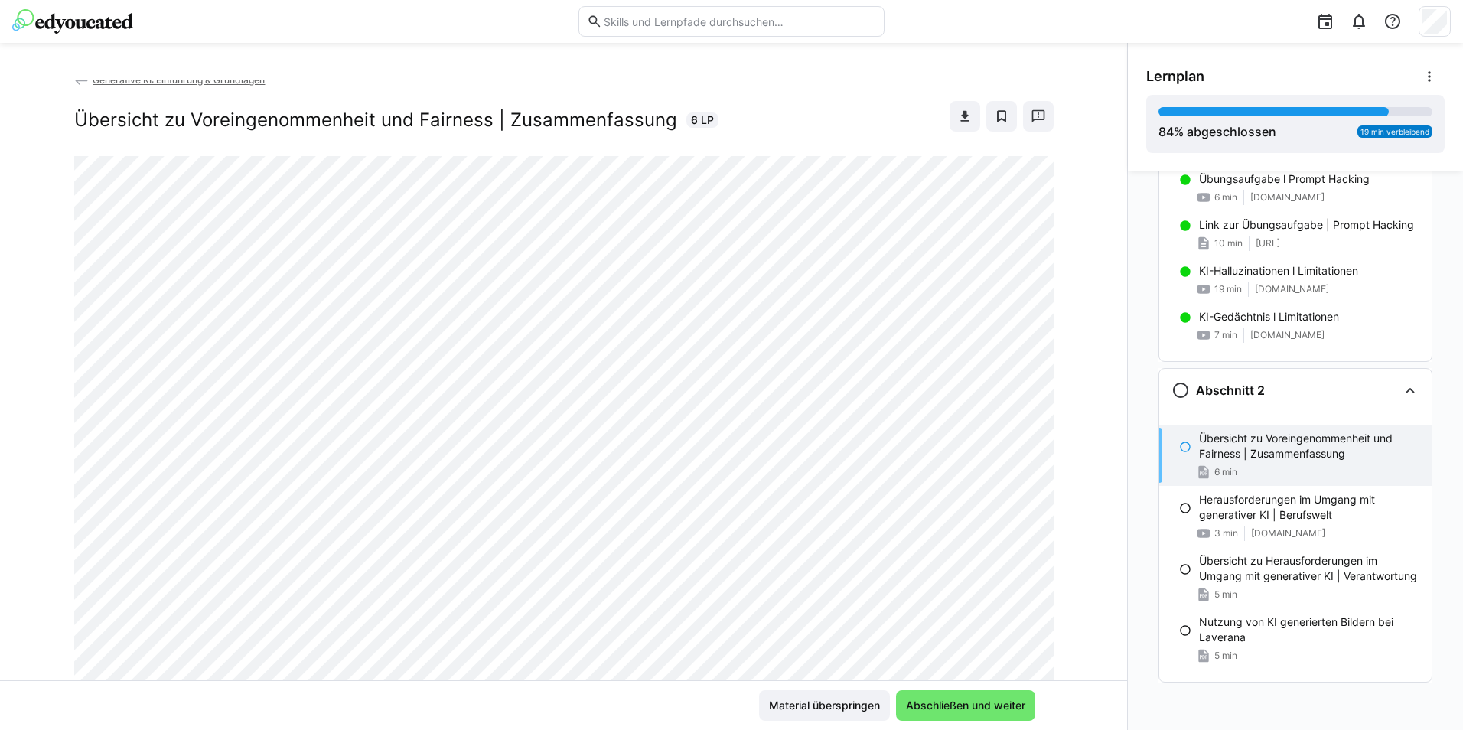
scroll to position [0, 0]
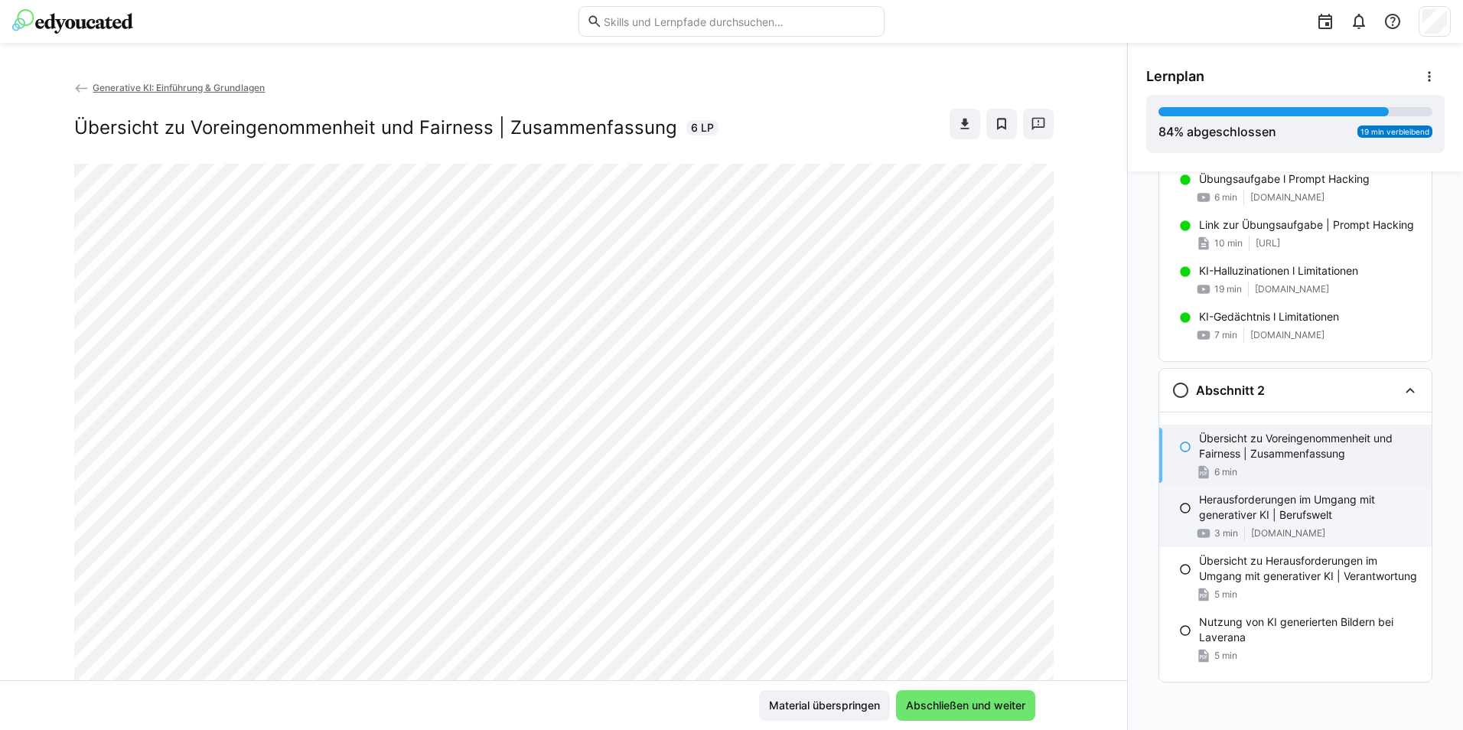
click at [1211, 510] on p "Herausforderungen im Umgang mit generativer KI | Berufswelt" at bounding box center [1309, 507] width 220 height 31
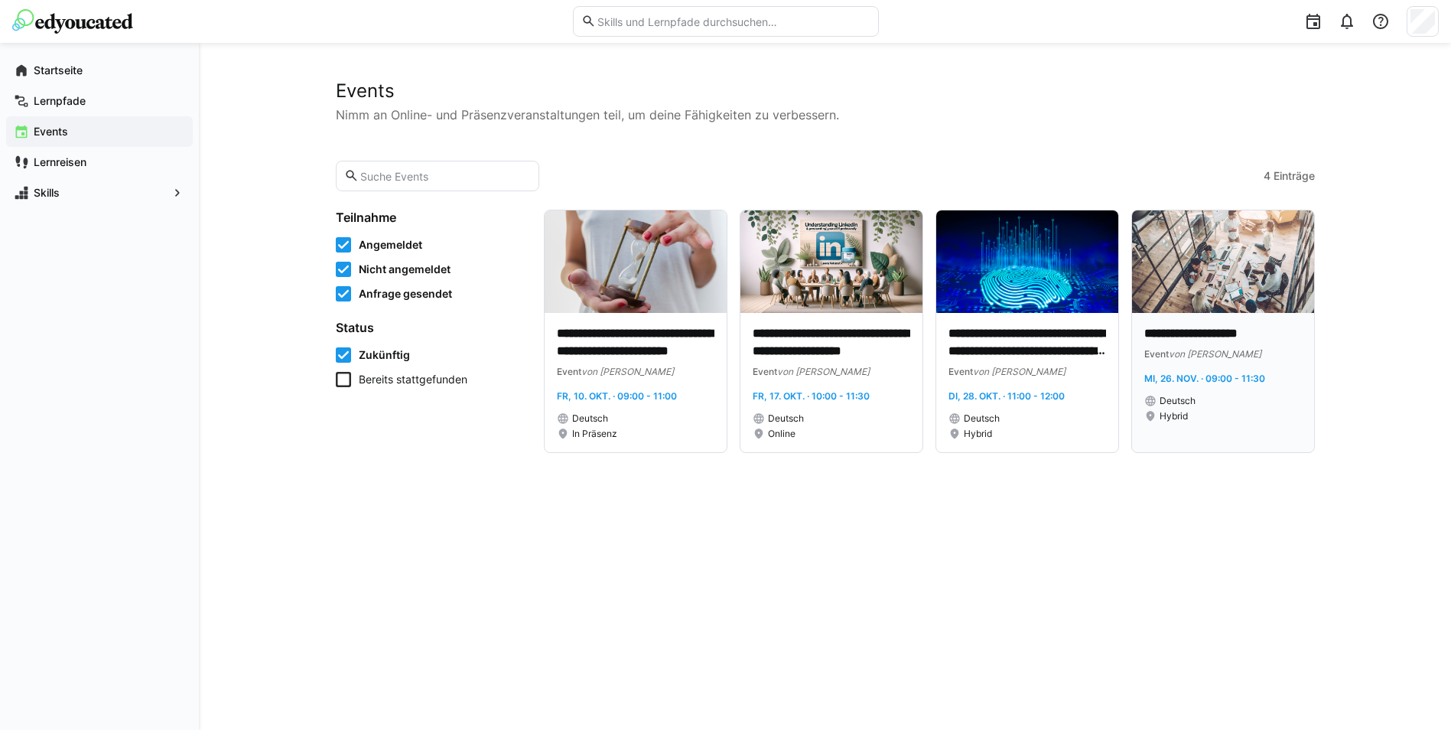
click at [1154, 323] on div "**********" at bounding box center [1223, 382] width 182 height 139
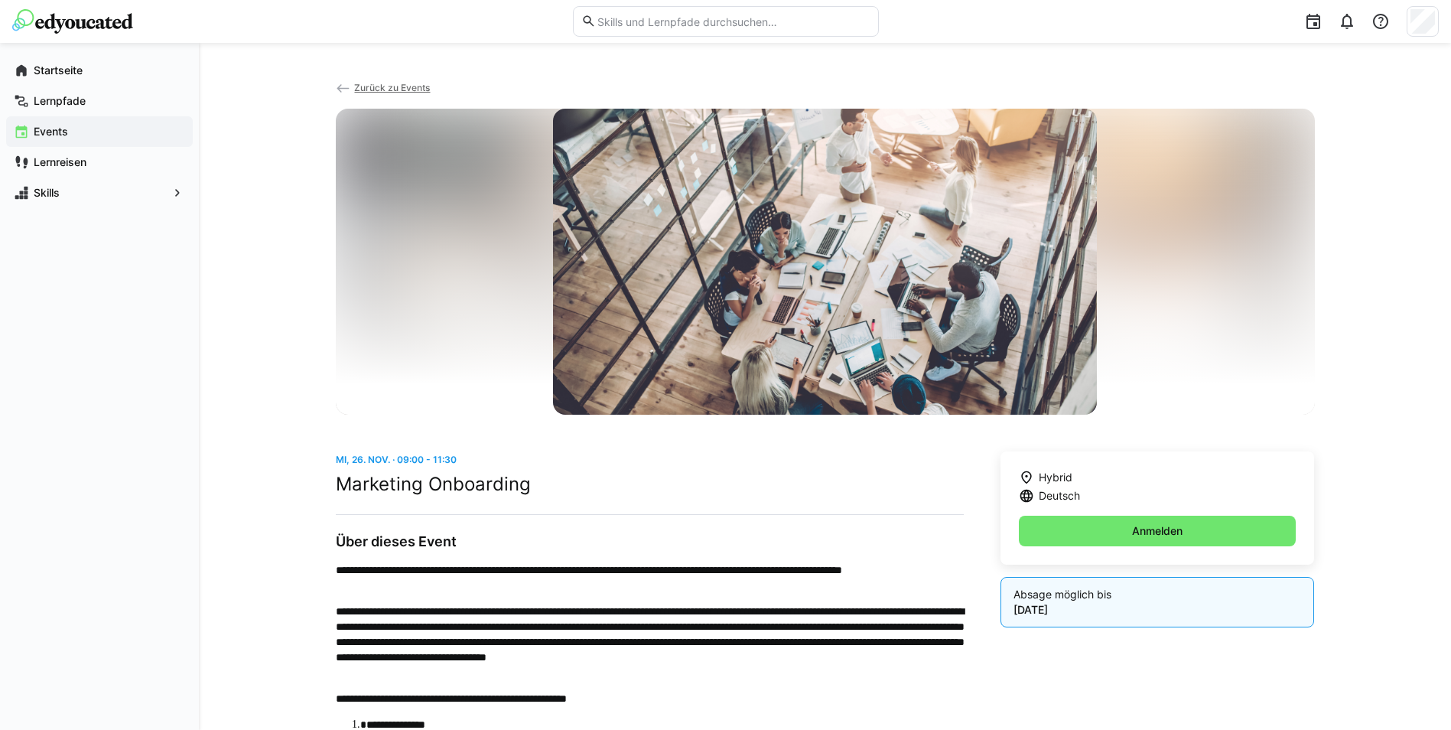
click at [378, 87] on span "Zurück zu Events" at bounding box center [392, 87] width 76 height 11
